Goal: Check status: Check status

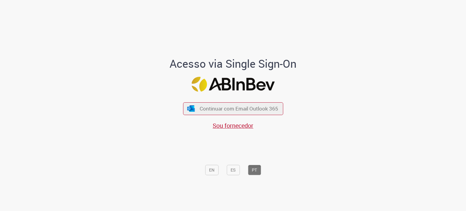
click at [254, 99] on div "Continuar com Email Outlook 365 Sou fornecedor" at bounding box center [233, 113] width 100 height 34
click at [253, 104] on button "Continuar com Email Outlook 365" at bounding box center [233, 108] width 102 height 13
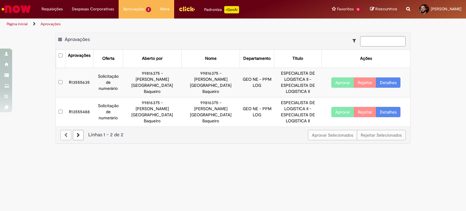
click at [83, 79] on td "R13555635" at bounding box center [79, 82] width 28 height 29
click at [113, 79] on td "Solicitação de numerário" at bounding box center [108, 82] width 30 height 29
click at [84, 77] on td "R13555635" at bounding box center [79, 82] width 28 height 29
drag, startPoint x: 132, startPoint y: 159, endPoint x: 131, endPoint y: 155, distance: 4.1
click at [131, 155] on main "Aprovações Exportar como PDF Exportar como Excel Exportar como CSV Aprovações A…" at bounding box center [233, 120] width 466 height 181
